Goal: Task Accomplishment & Management: Complete application form

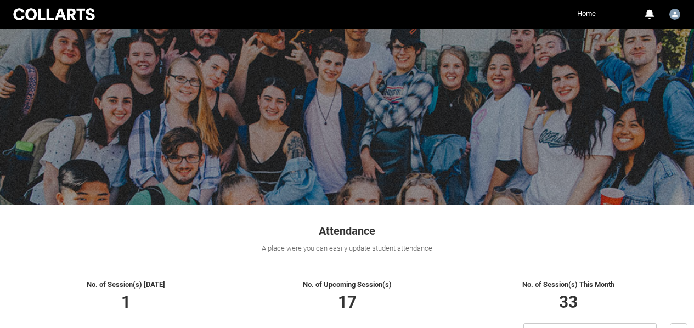
scroll to position [136, 0]
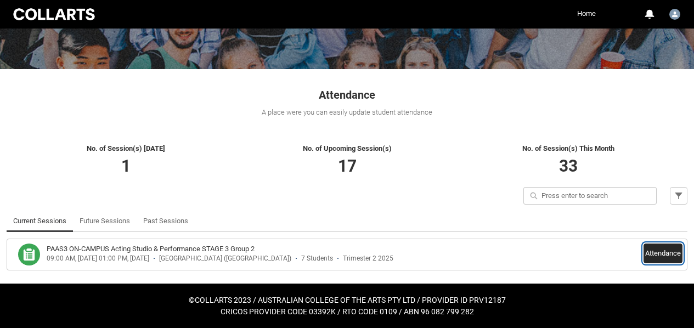
click at [651, 251] on button "Attendance" at bounding box center [663, 254] width 39 height 20
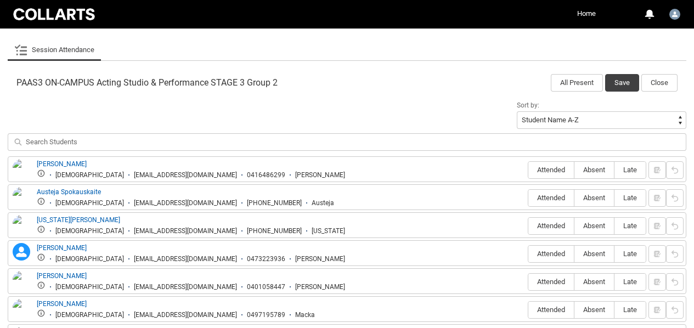
scroll to position [310, 0]
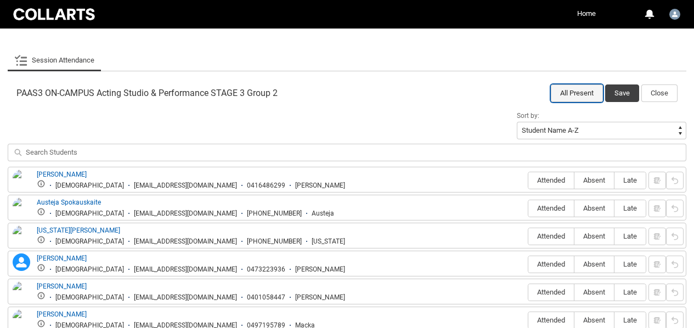
click at [575, 92] on button "All Present" at bounding box center [577, 94] width 52 height 18
radio input "true"
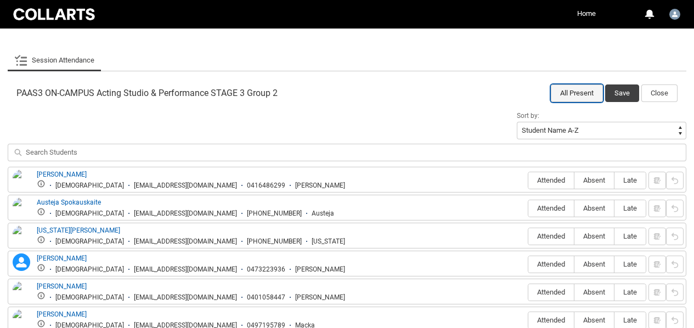
radio input "true"
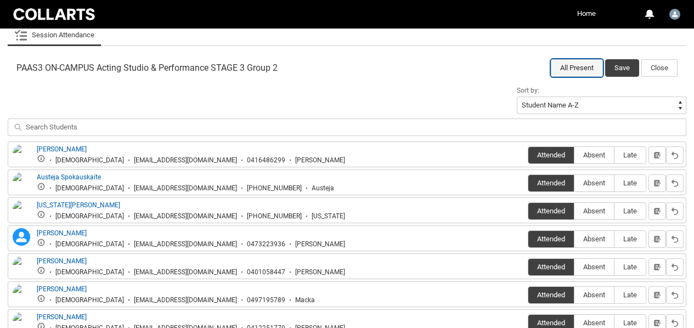
scroll to position [347, 0]
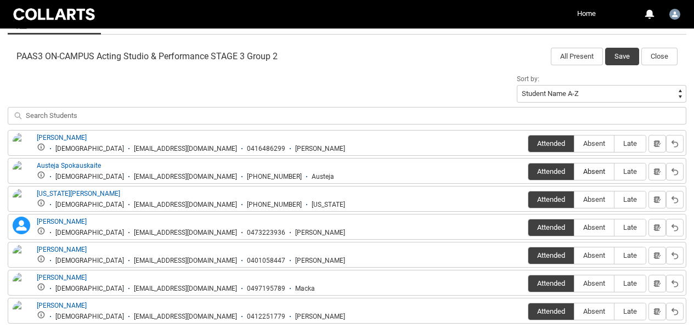
click at [594, 174] on span "Absent" at bounding box center [594, 171] width 40 height 8
click at [574, 172] on input "Absent" at bounding box center [574, 171] width 1 height 1
type lightning-radio-group "Absent"
radio input "true"
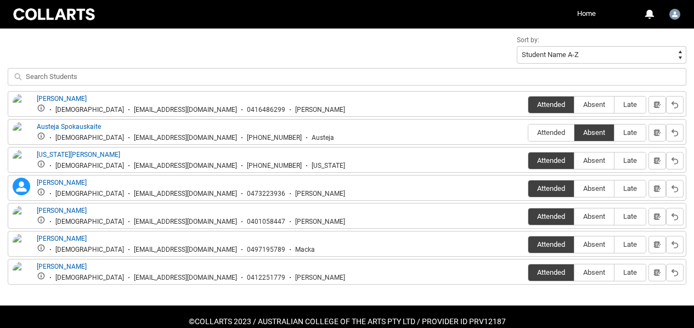
scroll to position [387, 0]
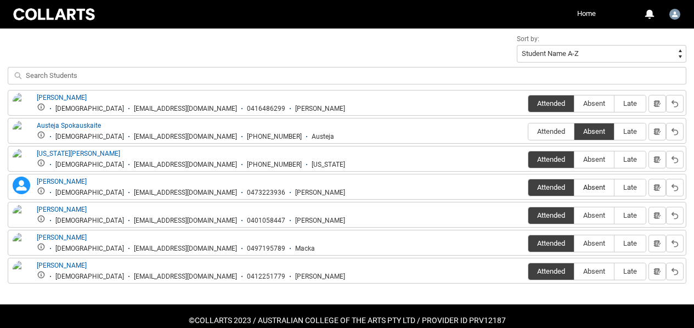
click at [596, 180] on label "Absent" at bounding box center [594, 187] width 40 height 17
click at [574, 187] on input "Absent" at bounding box center [574, 187] width 1 height 1
type lightning-radio-group "Absent"
radio input "true"
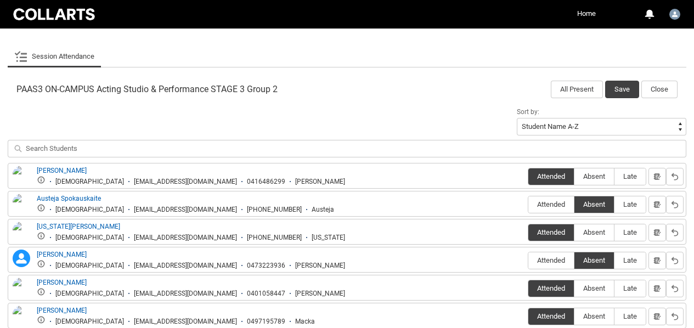
scroll to position [314, 0]
click at [620, 88] on button "Save" at bounding box center [622, 89] width 34 height 18
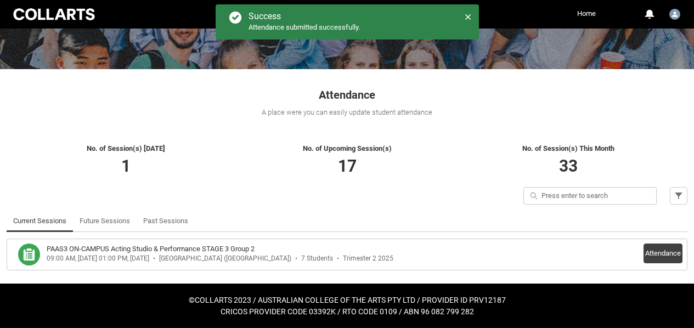
scroll to position [136, 0]
